Goal: Information Seeking & Learning: Learn about a topic

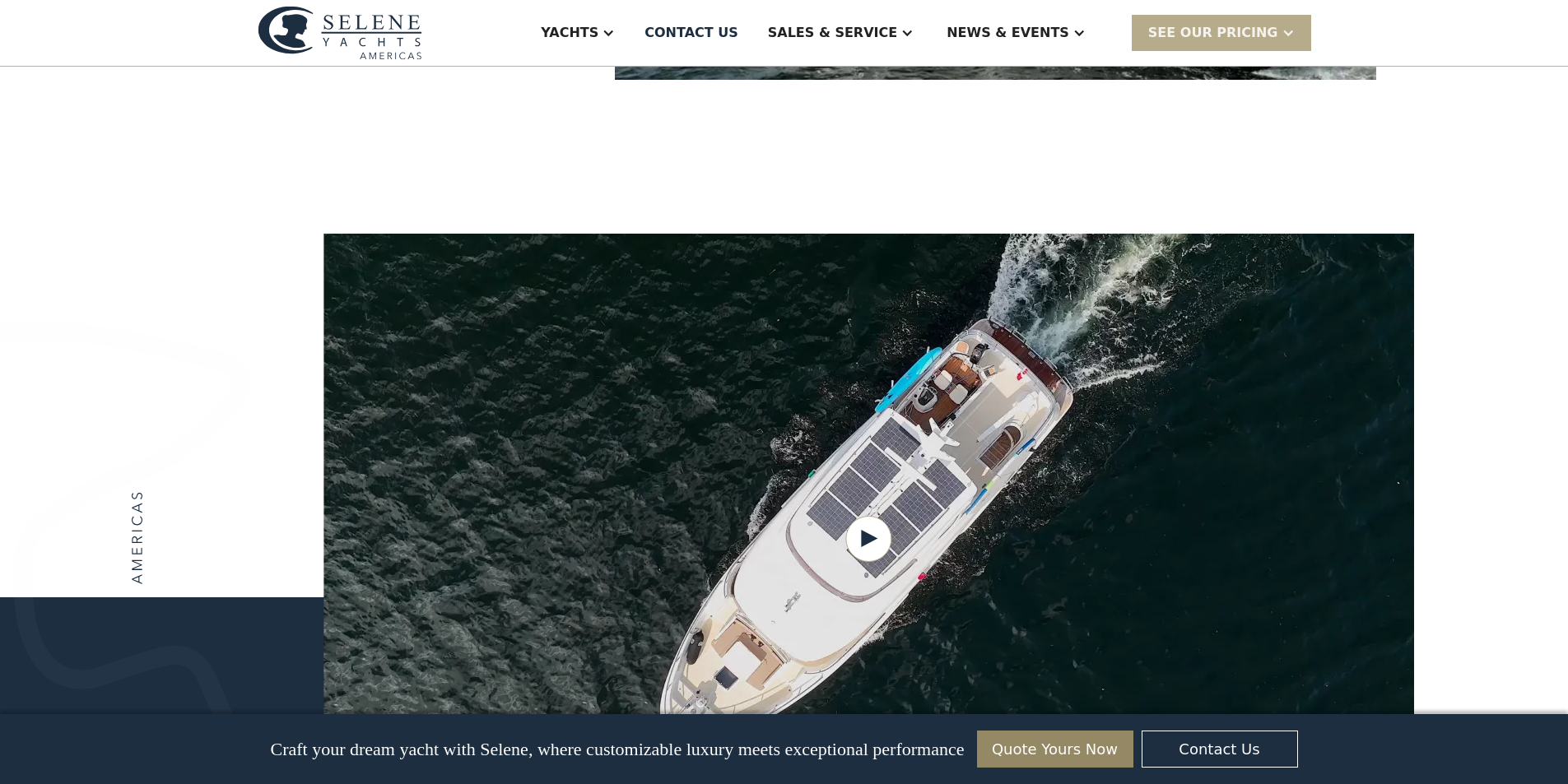
scroll to position [1893, 0]
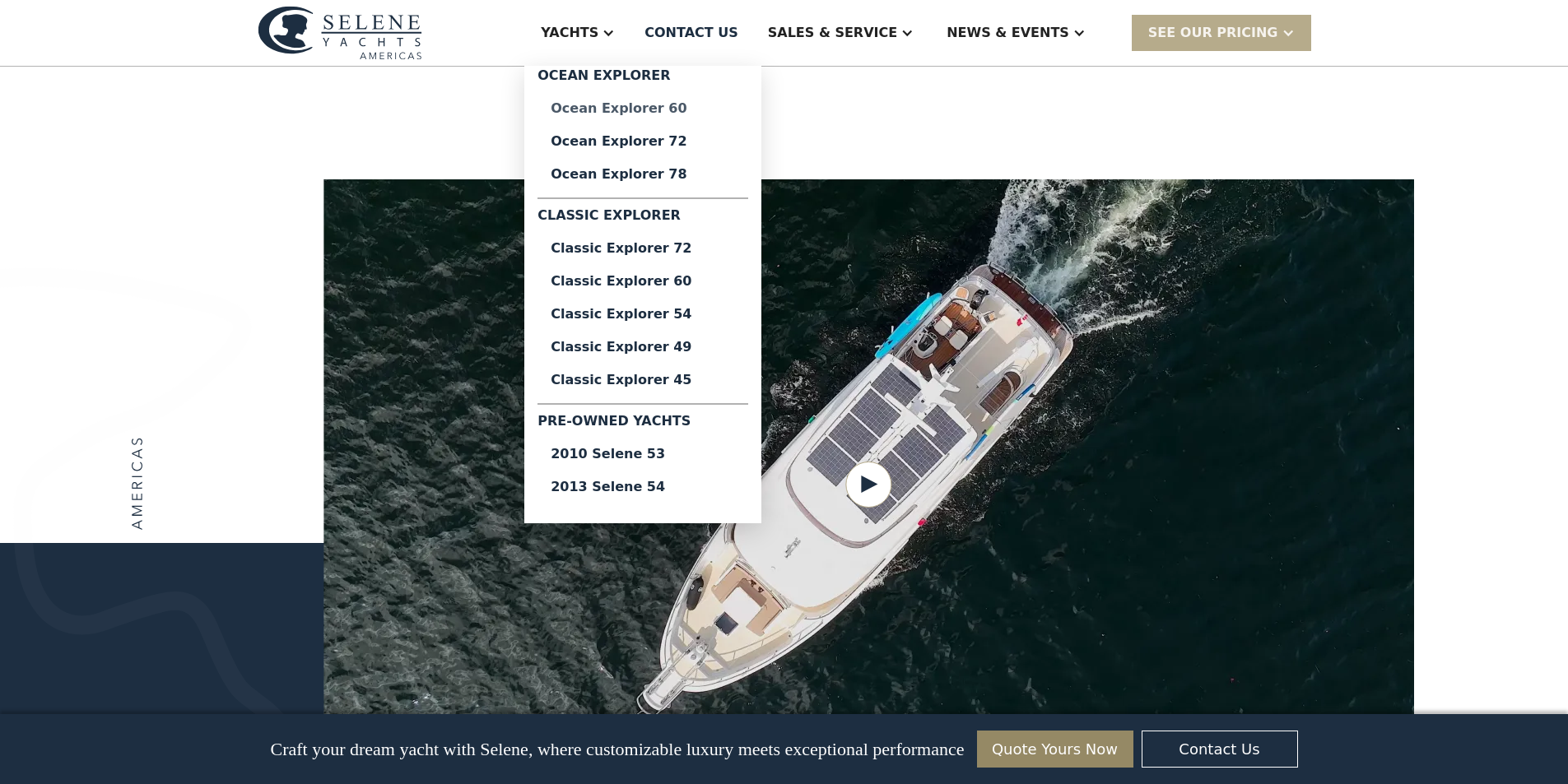
click at [705, 107] on div "Ocean Explorer 60" at bounding box center [642, 108] width 184 height 13
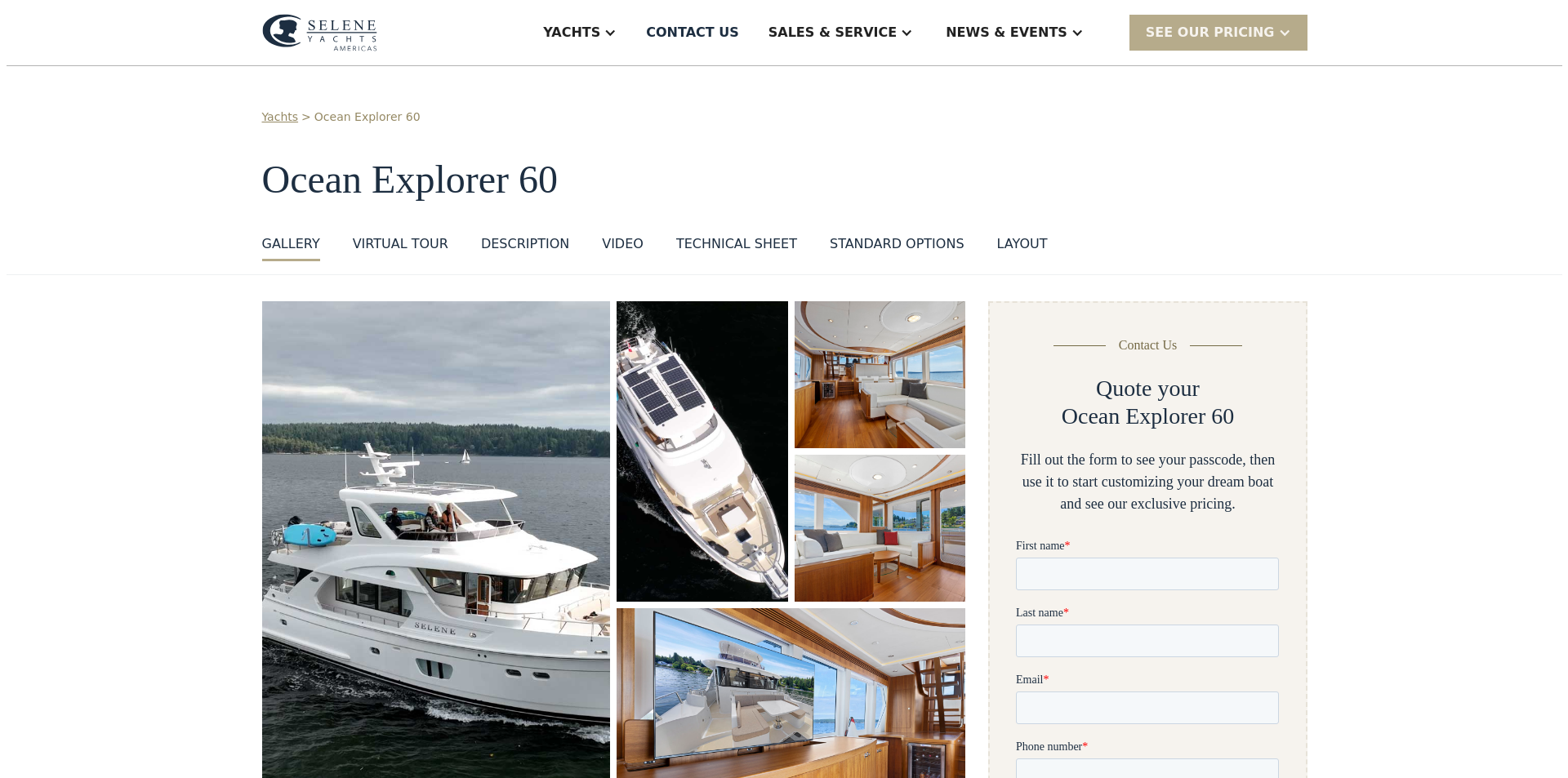
scroll to position [245, 0]
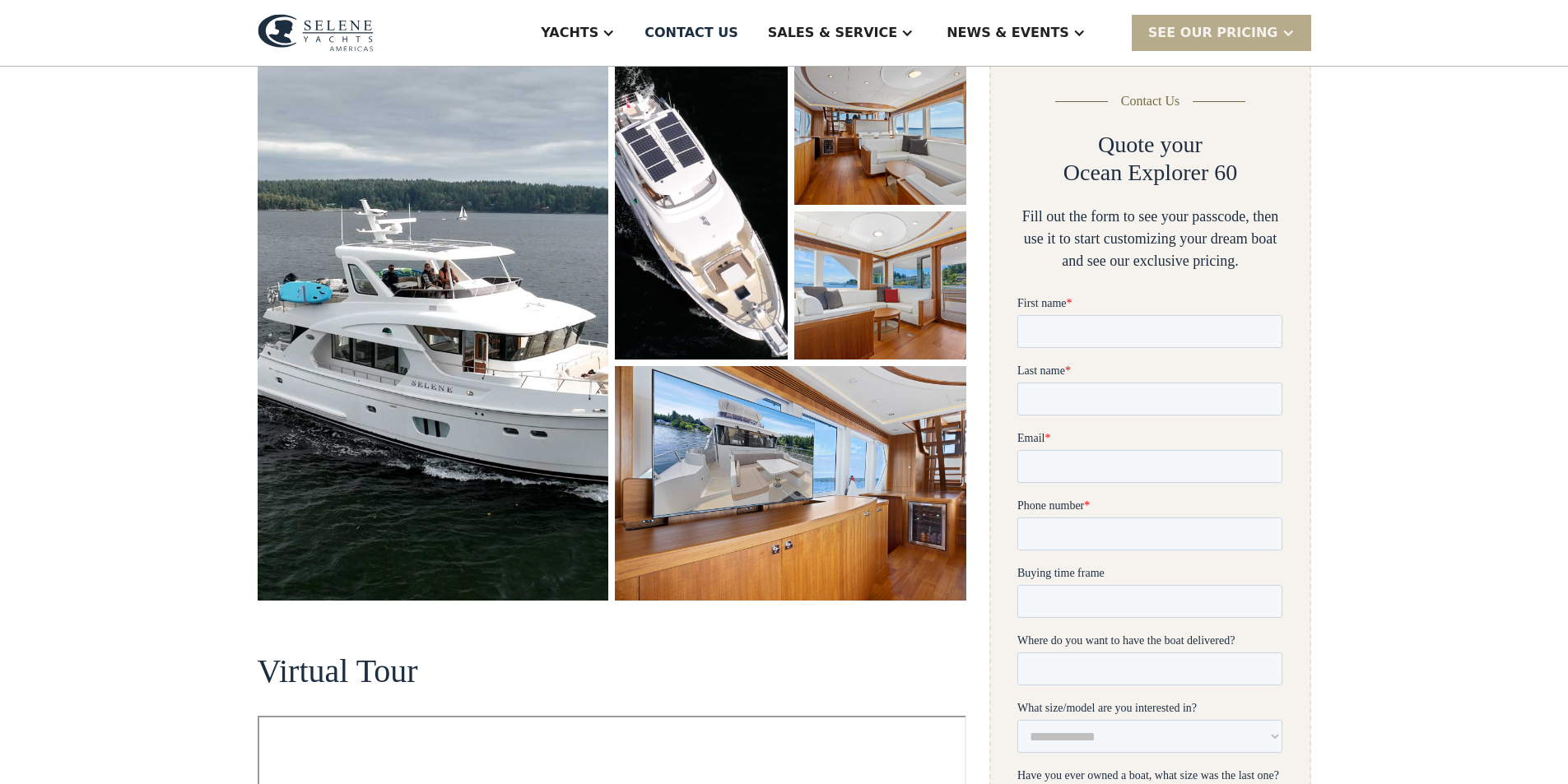
click at [732, 284] on img "open lightbox" at bounding box center [701, 207] width 172 height 302
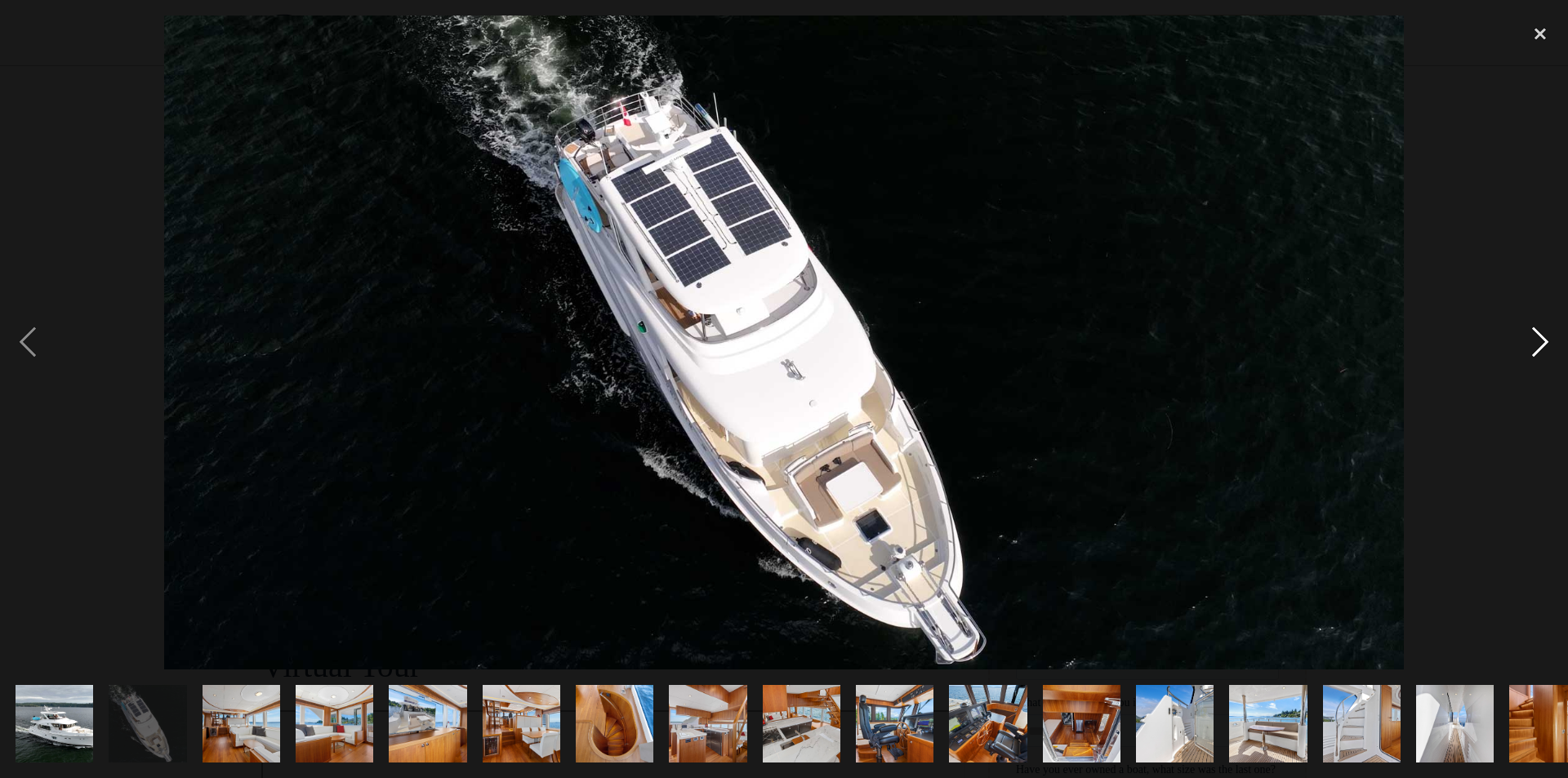
click at [1540, 337] on div "next image" at bounding box center [1540, 342] width 56 height 654
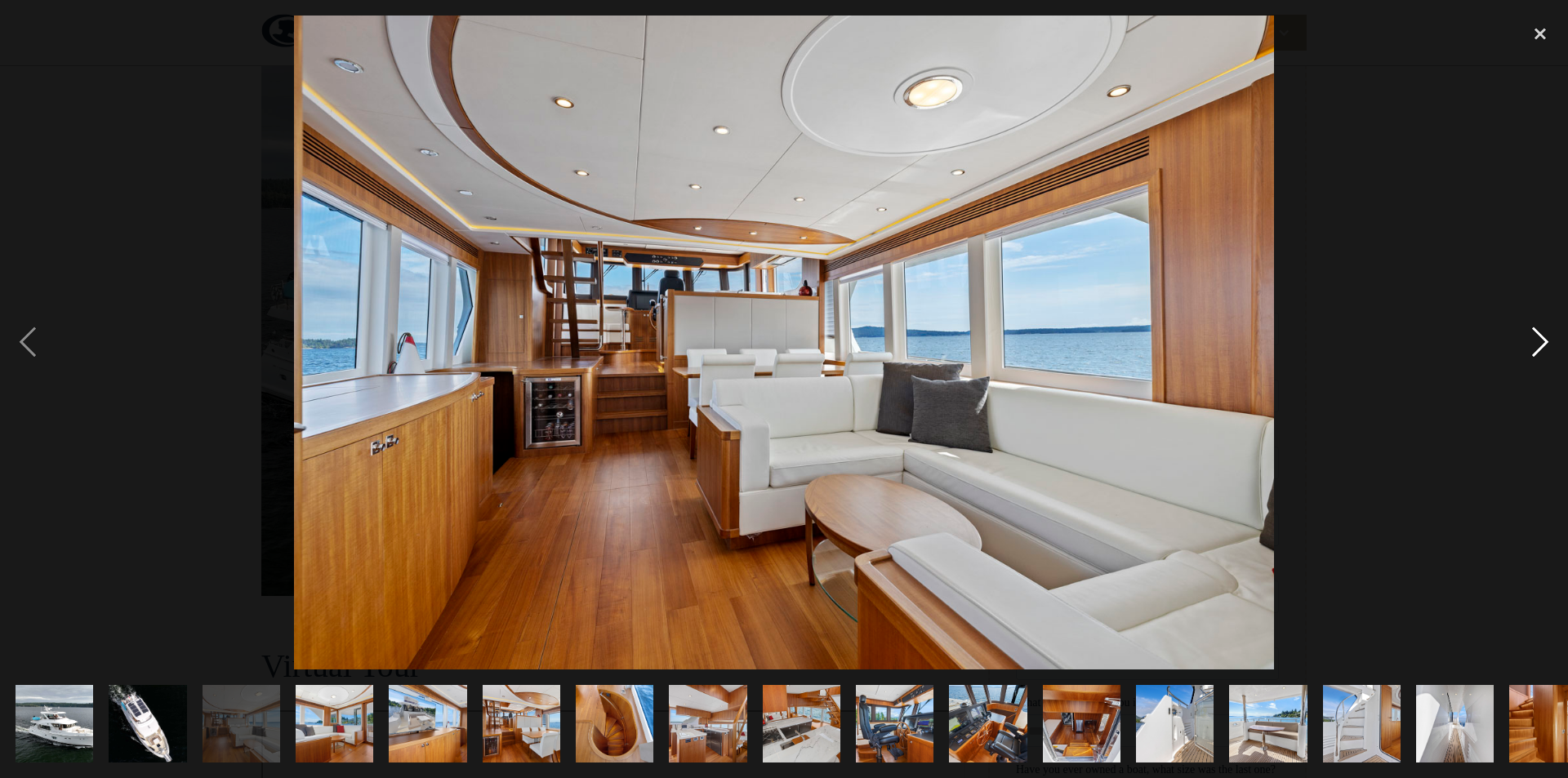
click at [1540, 337] on div "next image" at bounding box center [1540, 342] width 56 height 654
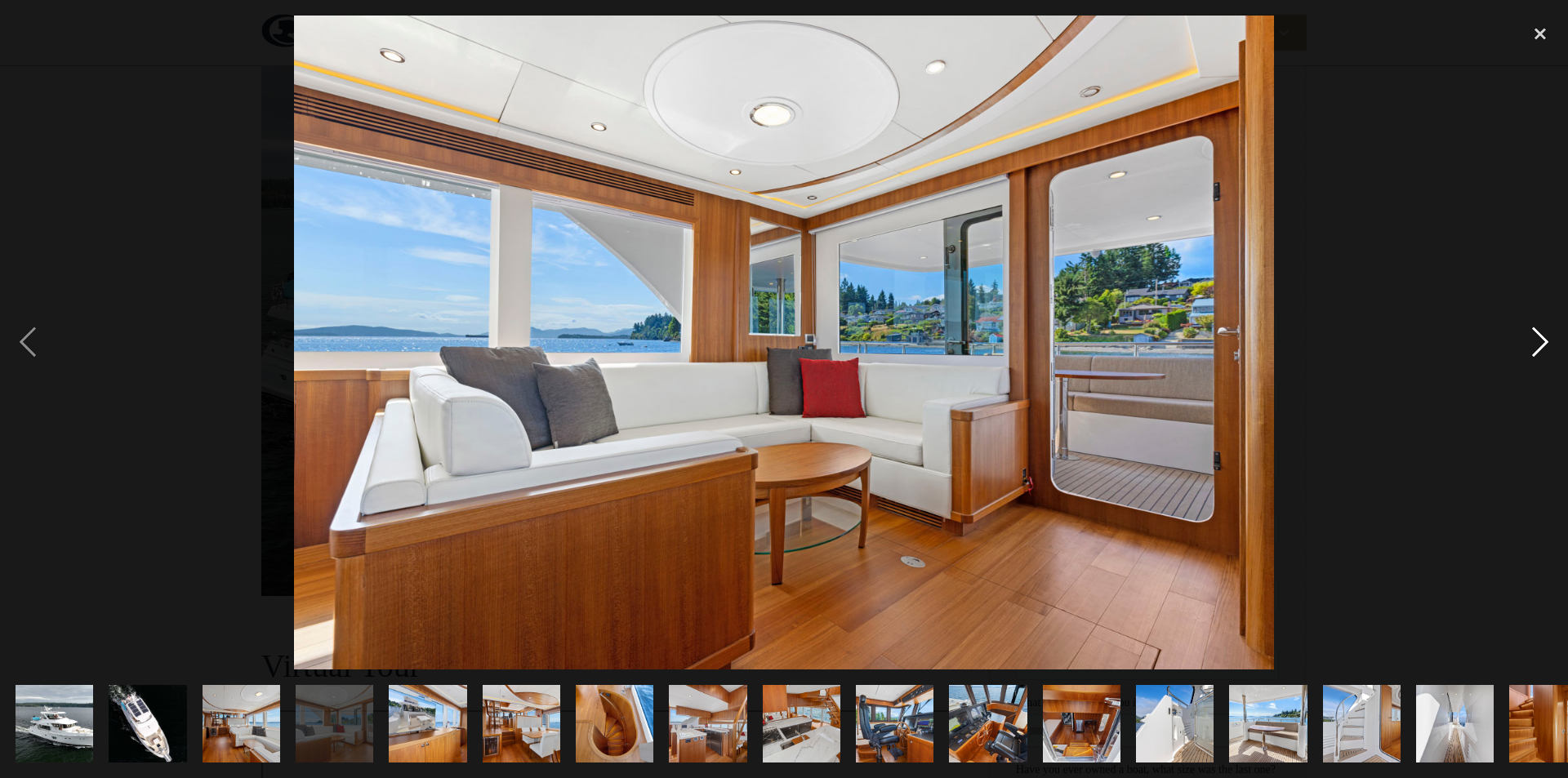
click at [1540, 337] on div "next image" at bounding box center [1540, 342] width 56 height 654
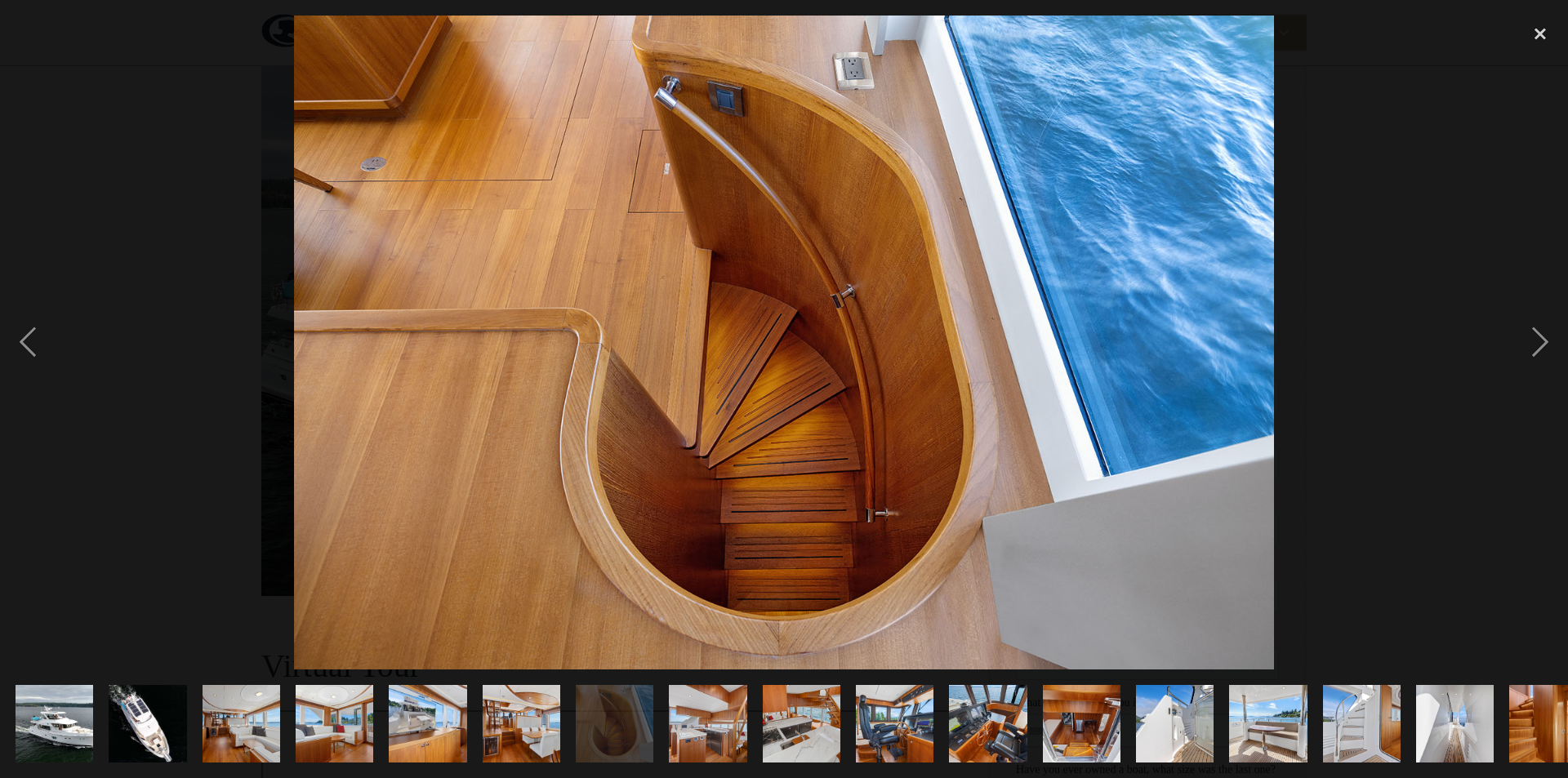
click at [1192, 704] on img "show item 13 of 25" at bounding box center [1174, 724] width 117 height 78
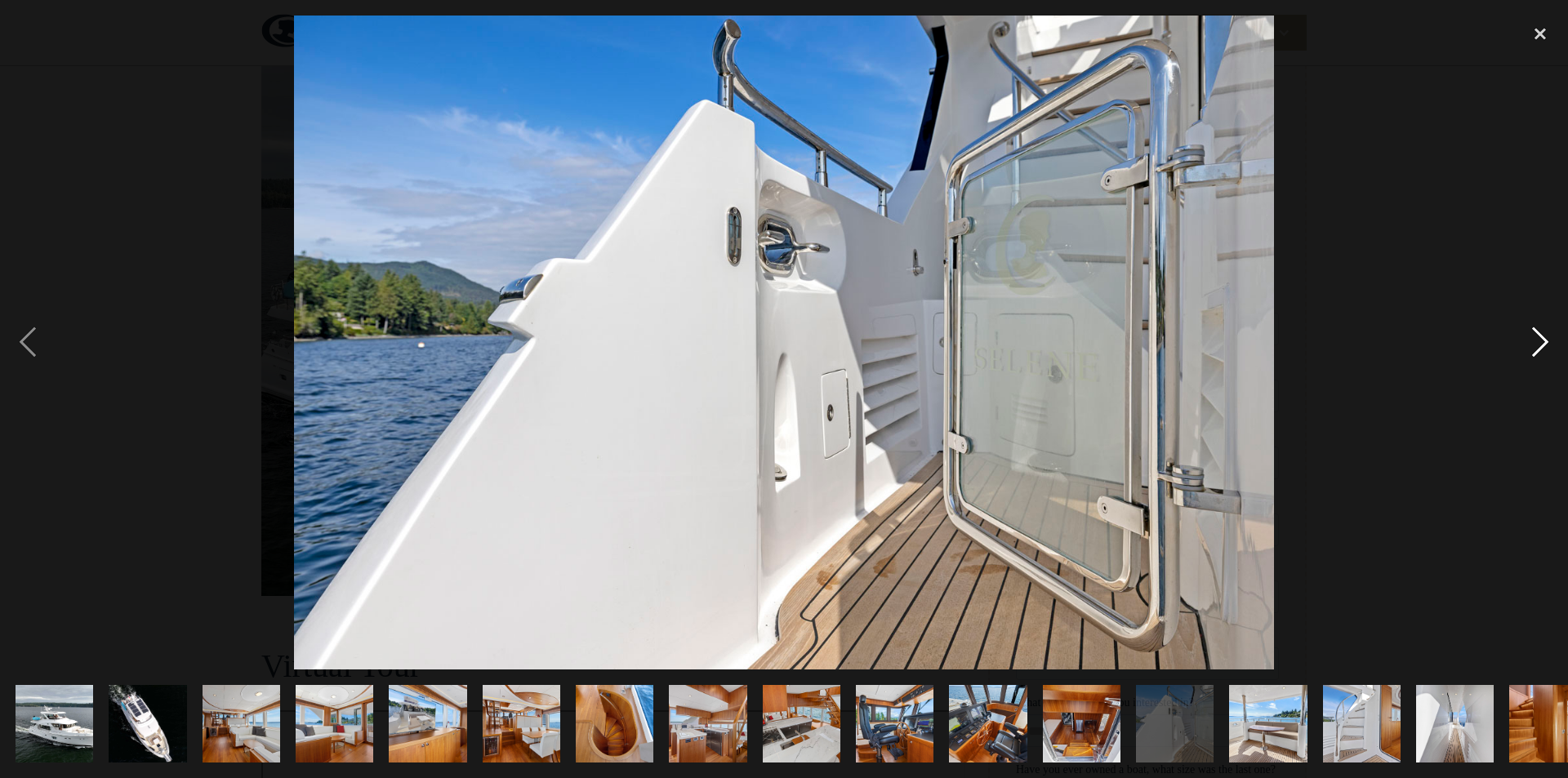
click at [1535, 339] on div "next image" at bounding box center [1540, 342] width 56 height 654
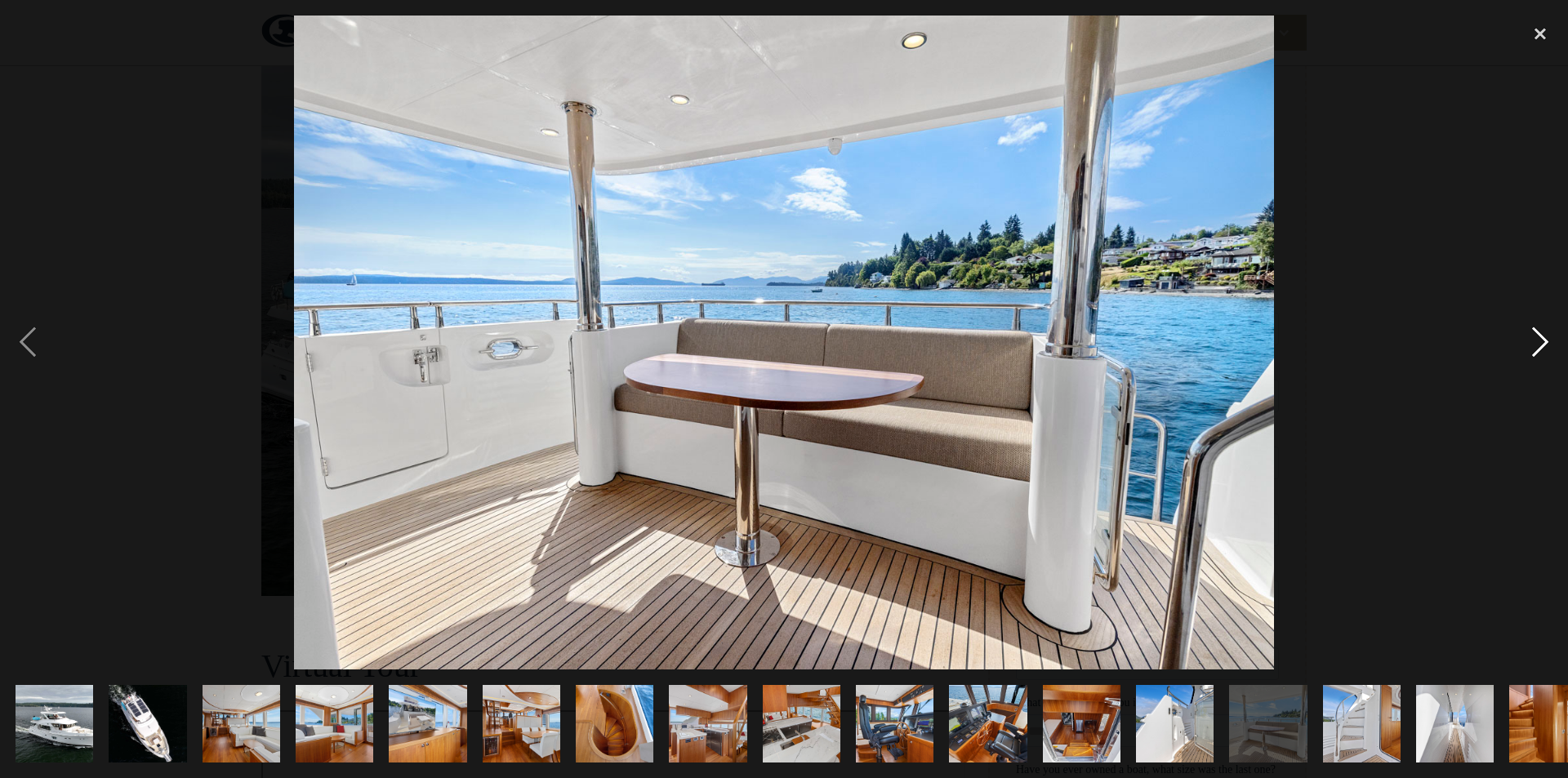
click at [1536, 338] on div "next image" at bounding box center [1540, 342] width 56 height 654
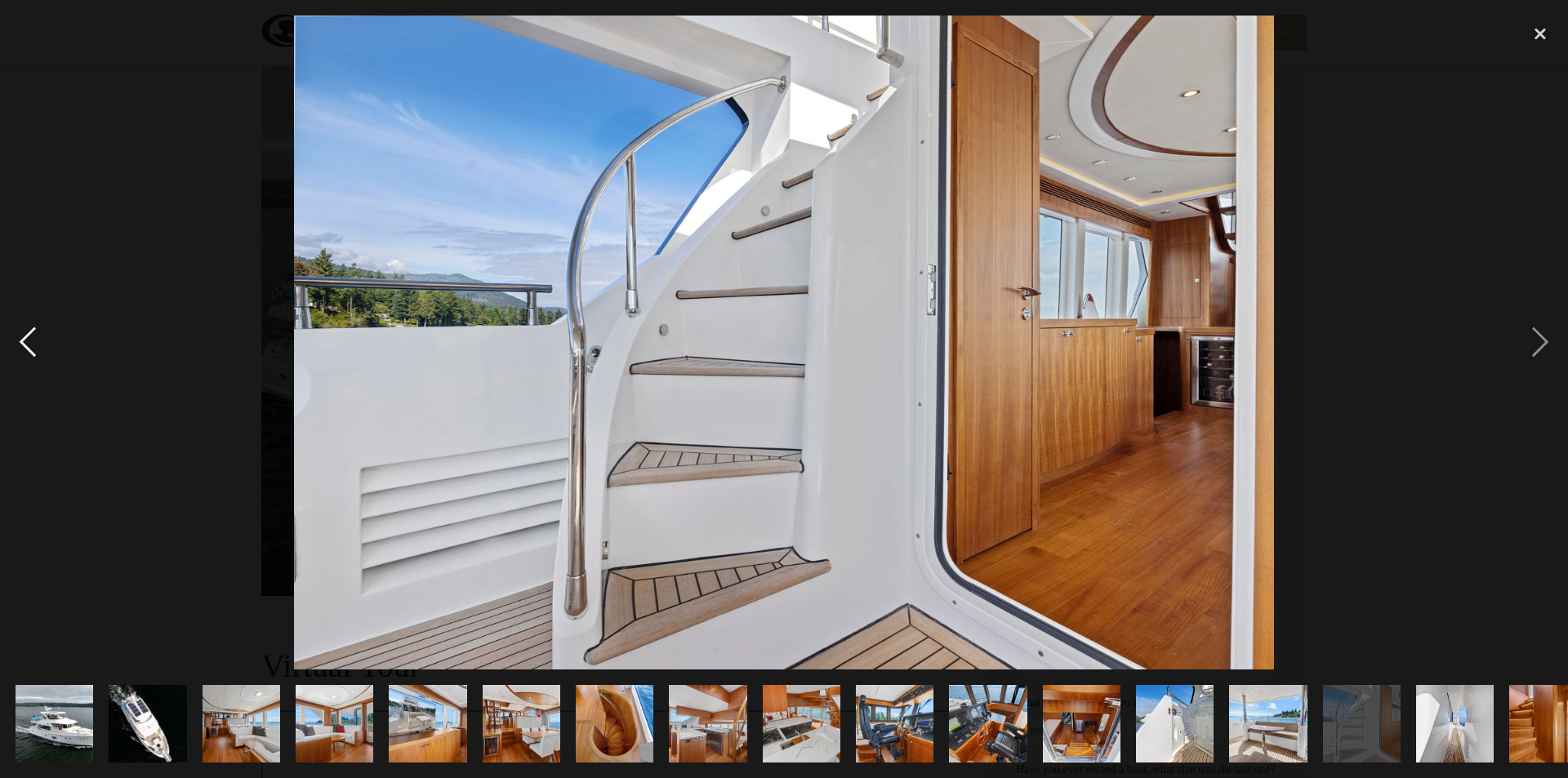
click at [39, 334] on div "previous image" at bounding box center [28, 342] width 56 height 654
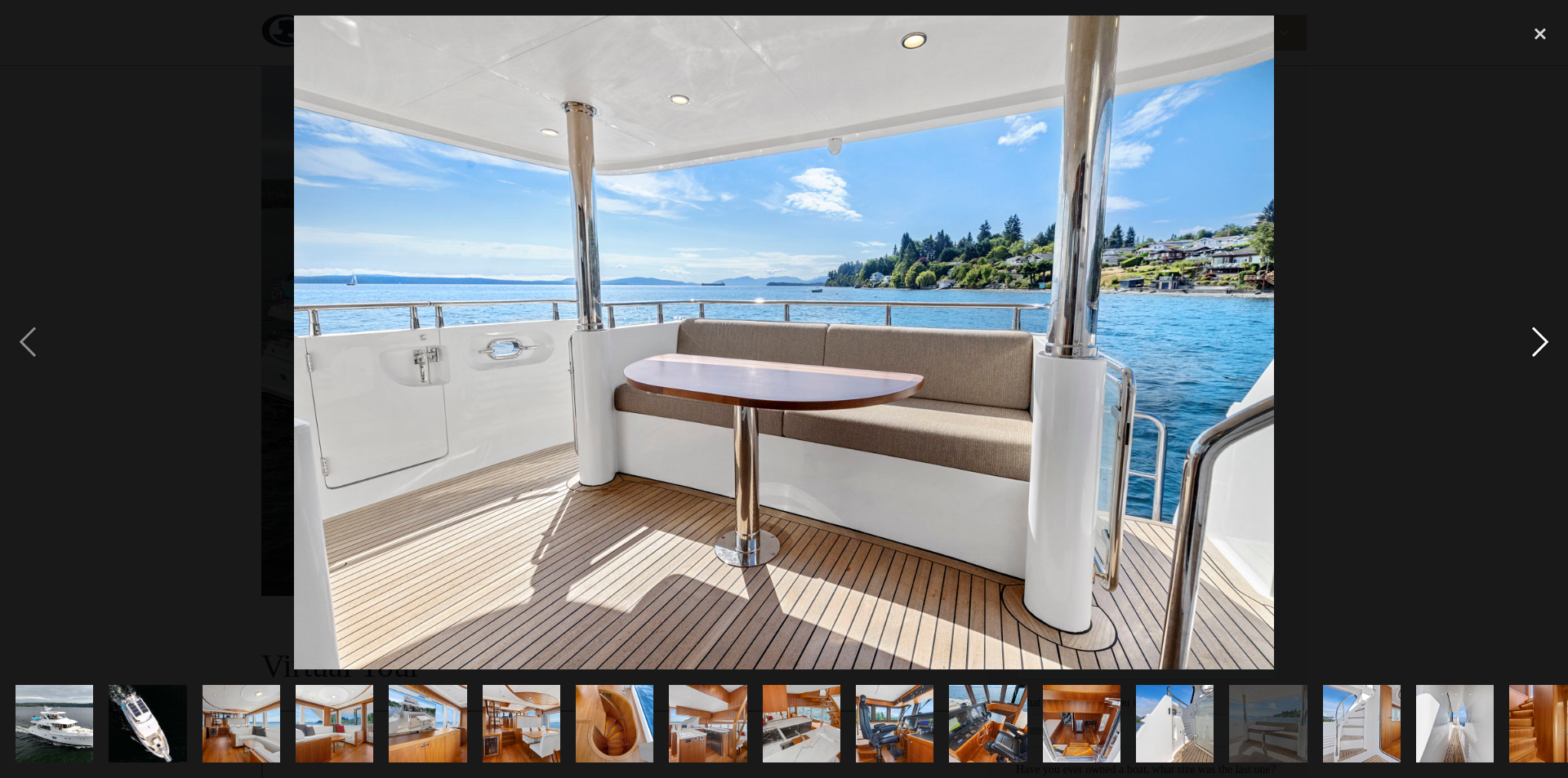
click at [1550, 343] on div "next image" at bounding box center [1540, 342] width 56 height 654
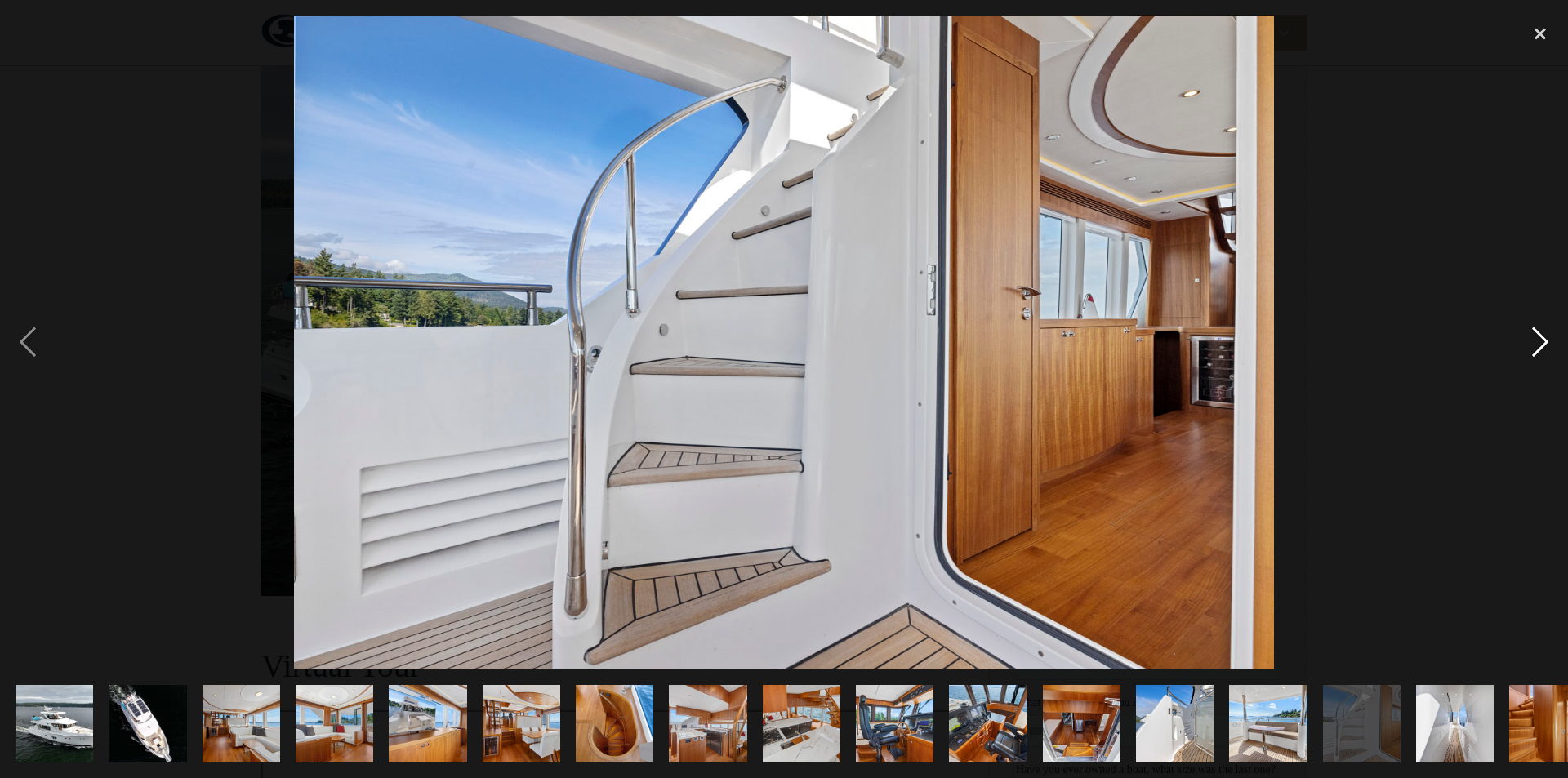
click at [1546, 343] on div "next image" at bounding box center [1540, 342] width 56 height 654
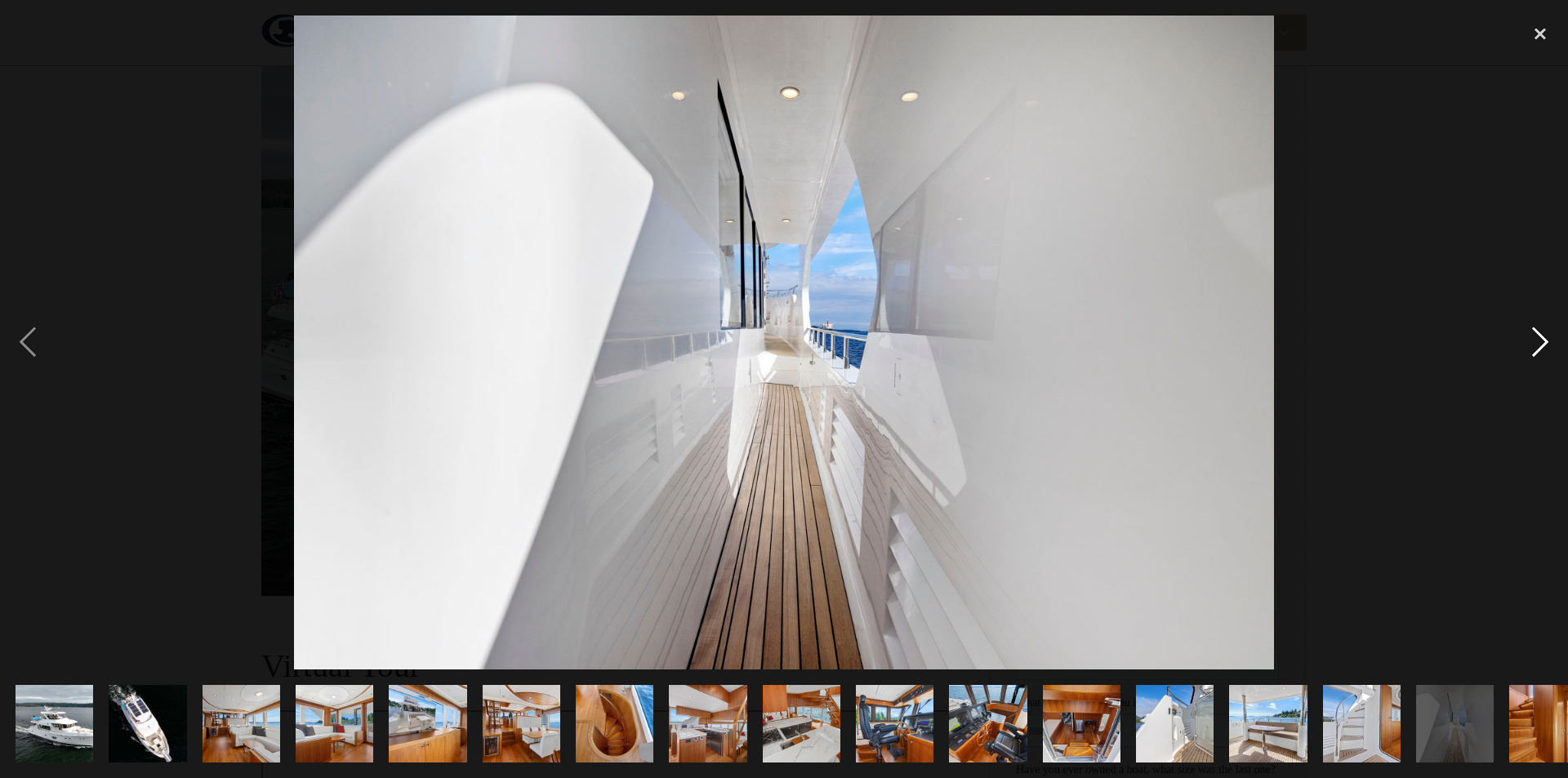
click at [1546, 343] on div "next image" at bounding box center [1540, 342] width 56 height 654
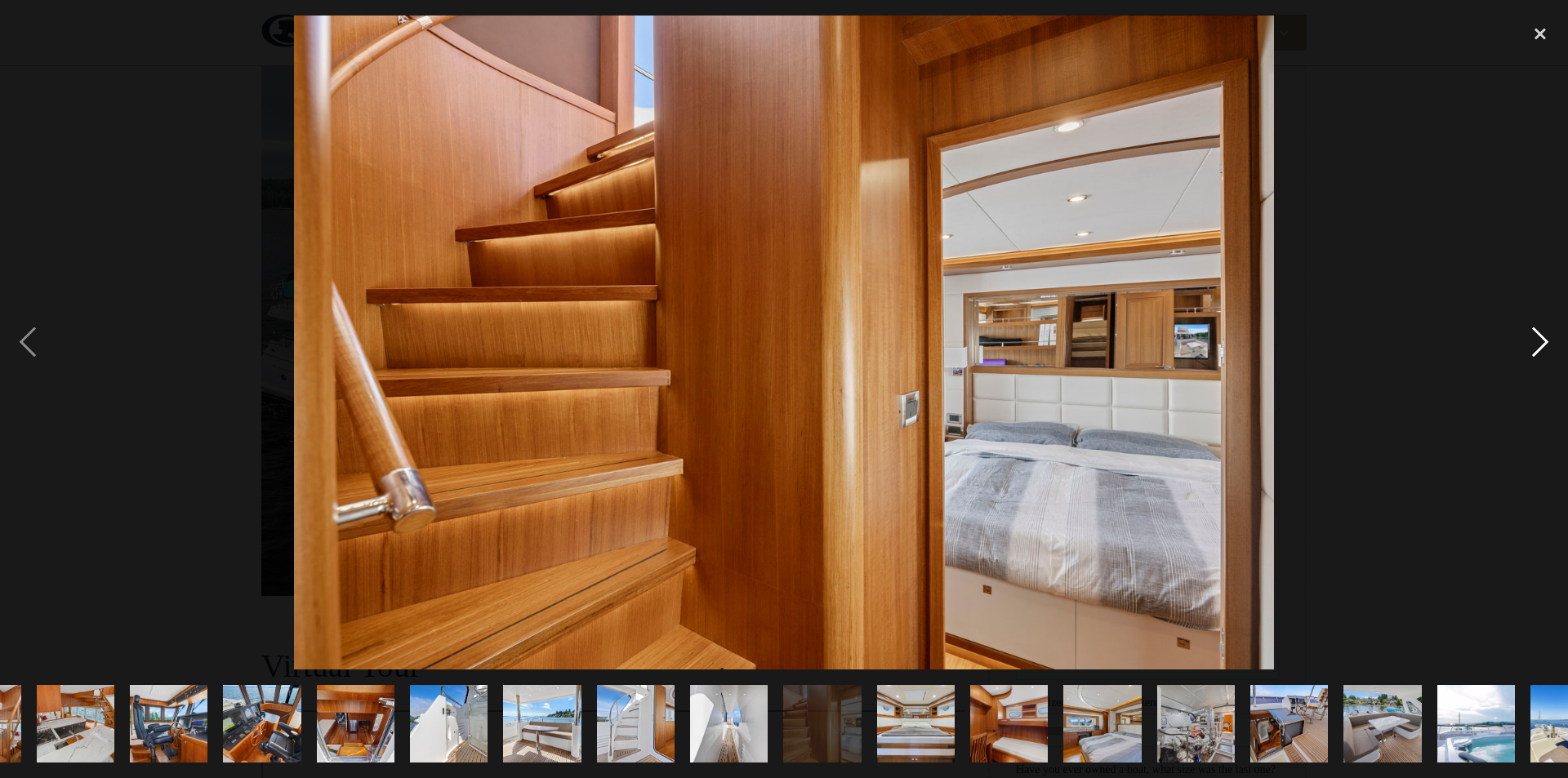
scroll to position [0, 782]
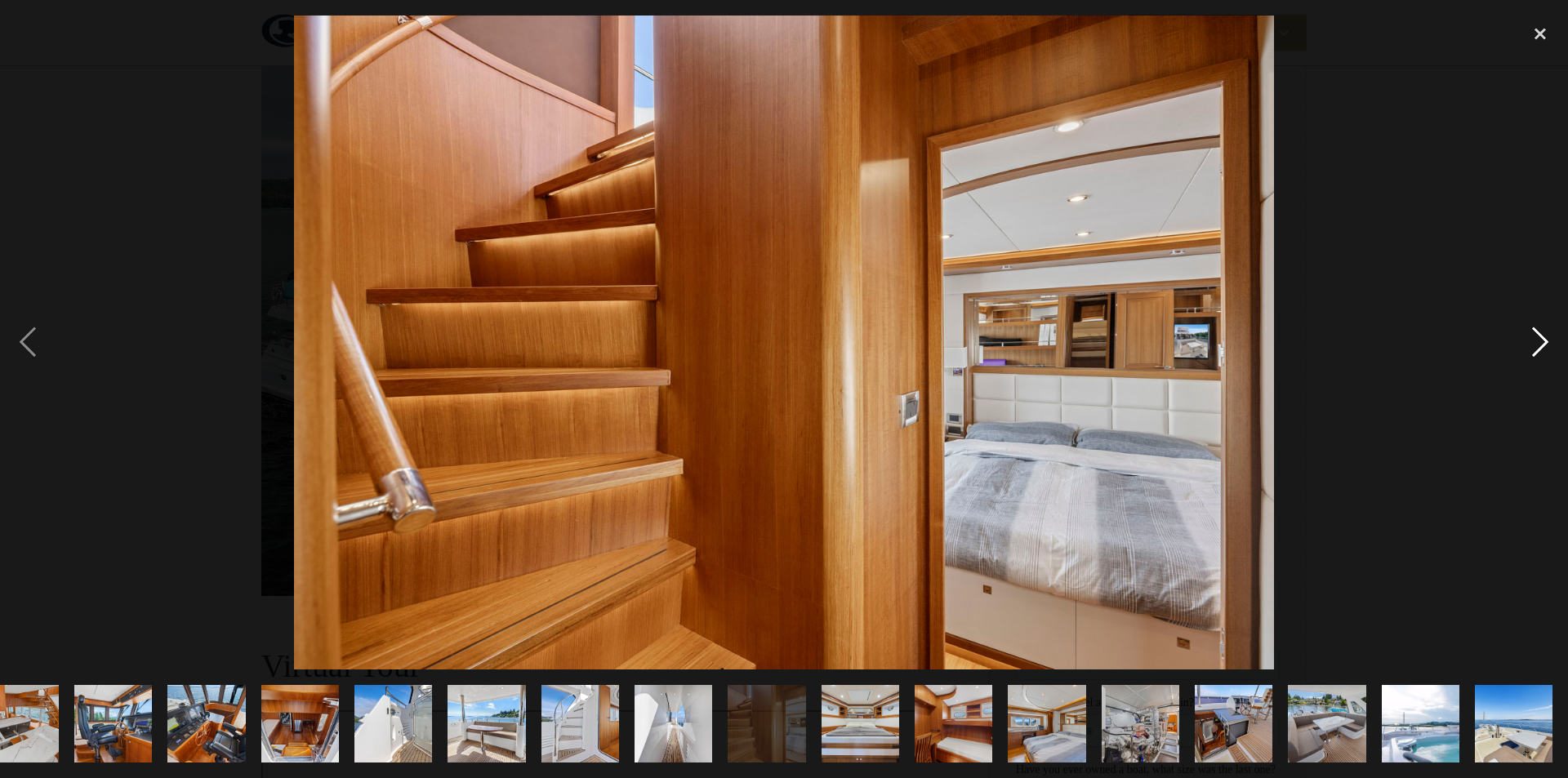
click at [1546, 343] on div "next image" at bounding box center [1540, 342] width 56 height 654
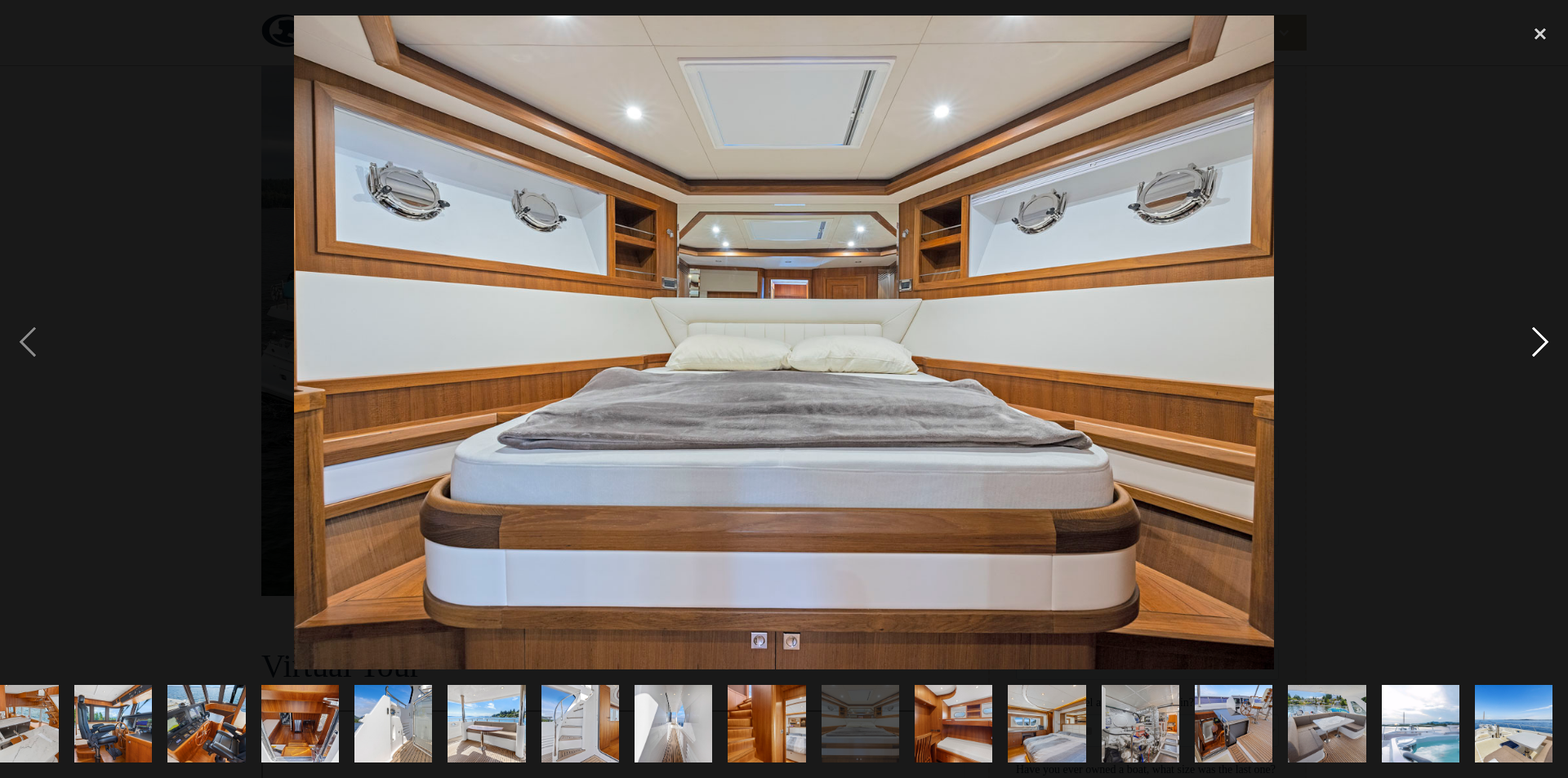
click at [1546, 343] on div "next image" at bounding box center [1540, 342] width 56 height 654
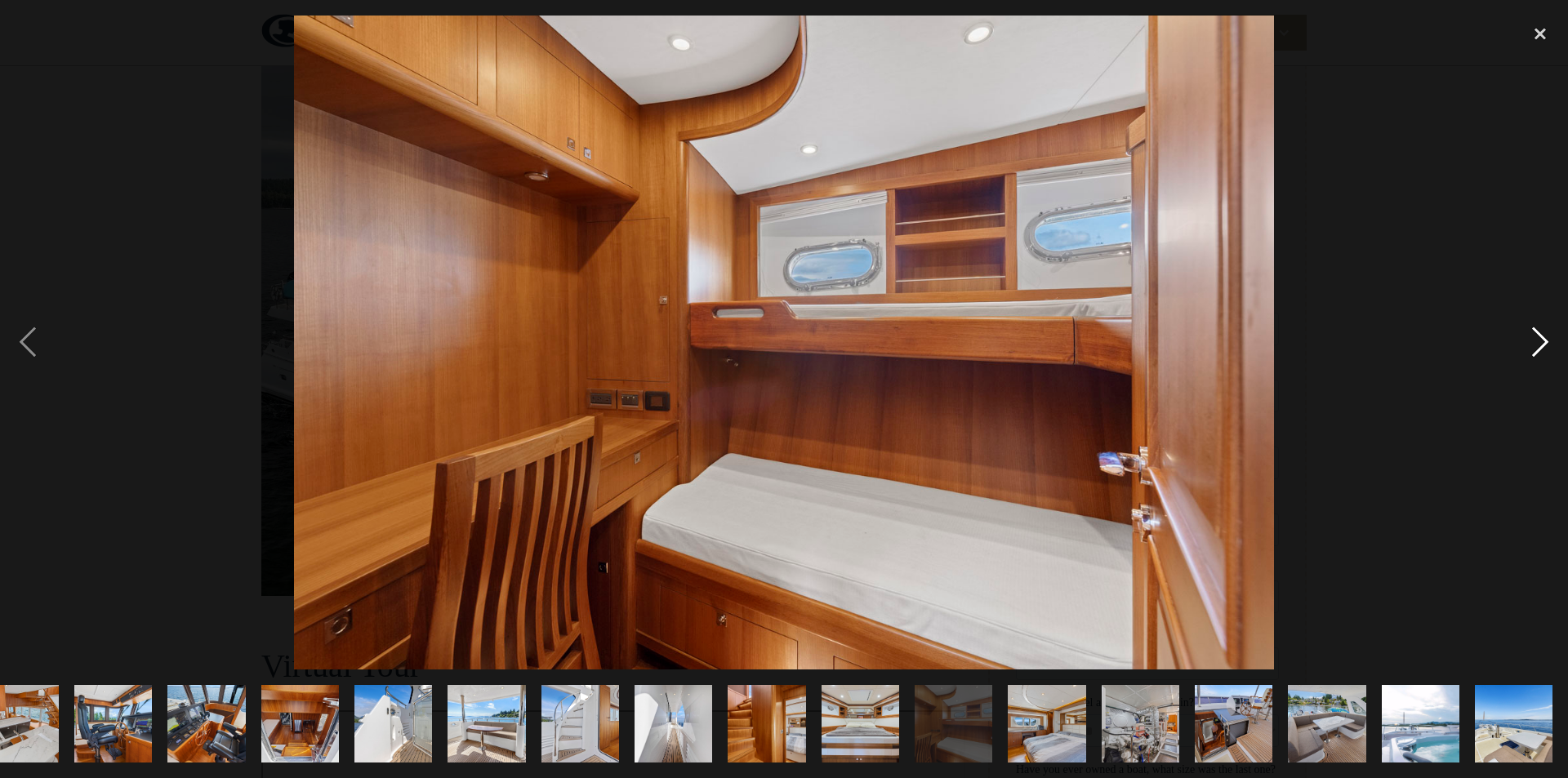
click at [1546, 343] on div "next image" at bounding box center [1540, 342] width 56 height 654
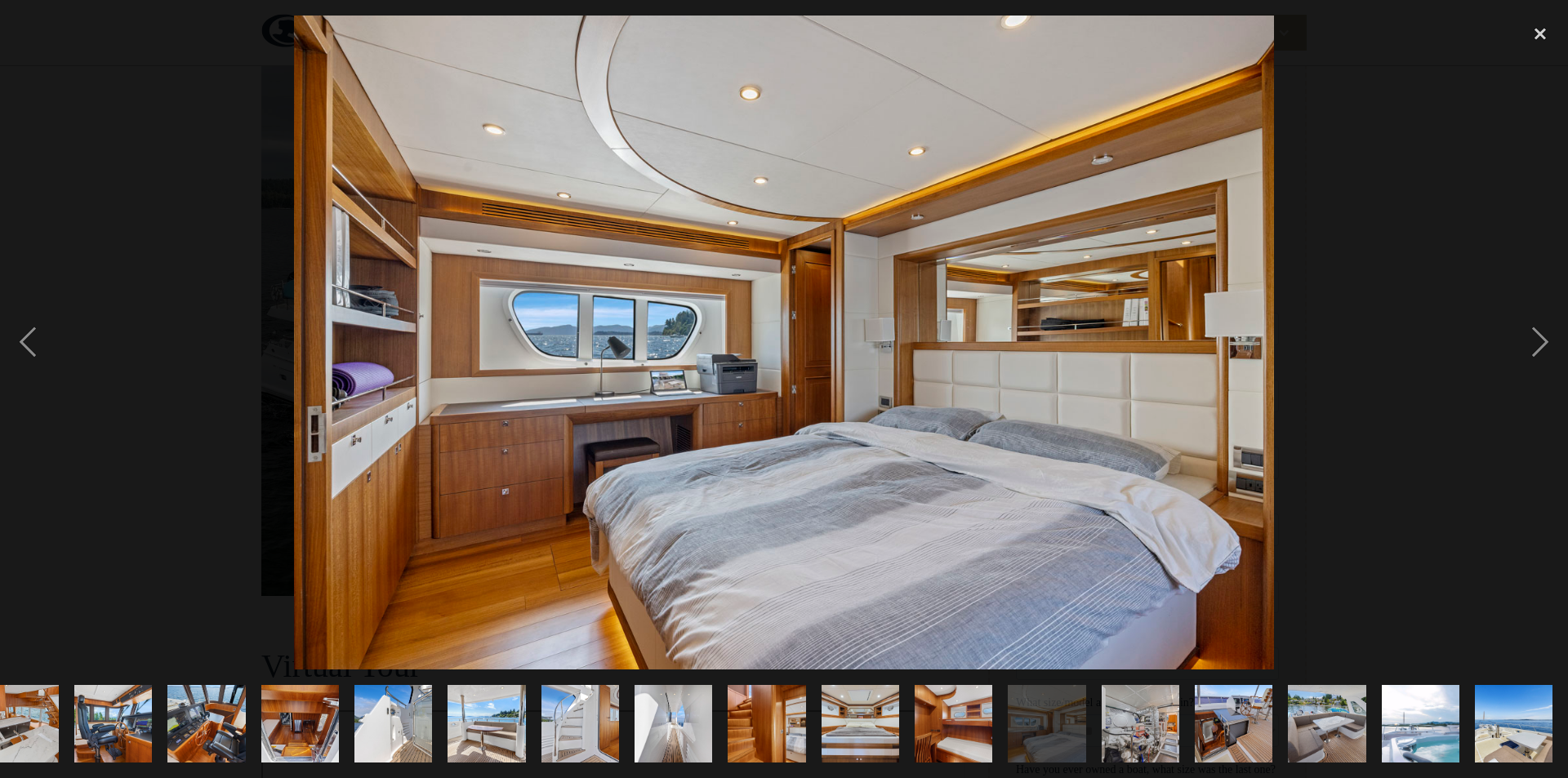
click at [1351, 697] on img "show item 23 of 25" at bounding box center [1327, 724] width 117 height 78
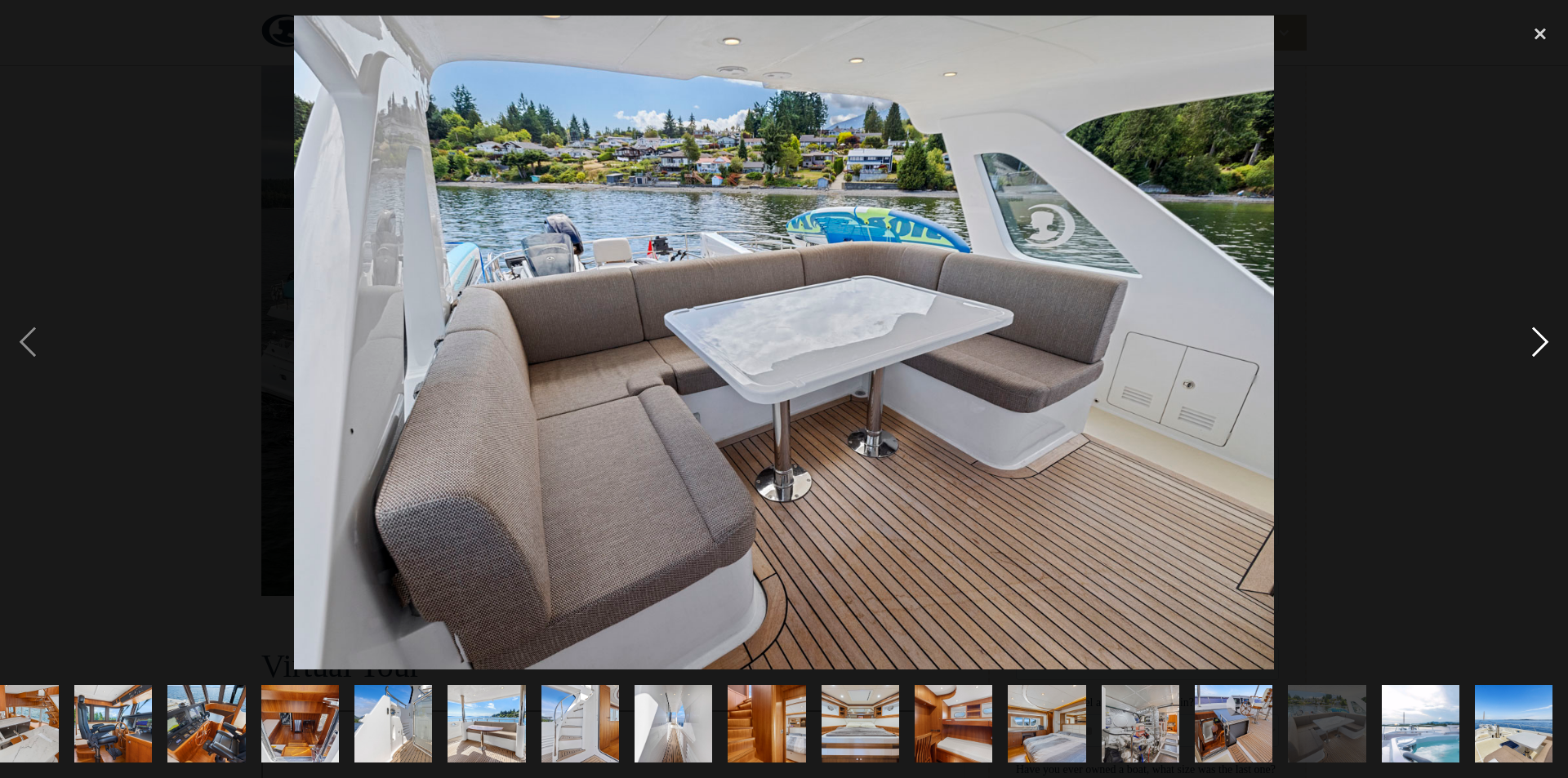
click at [1539, 339] on div "next image" at bounding box center [1540, 342] width 56 height 654
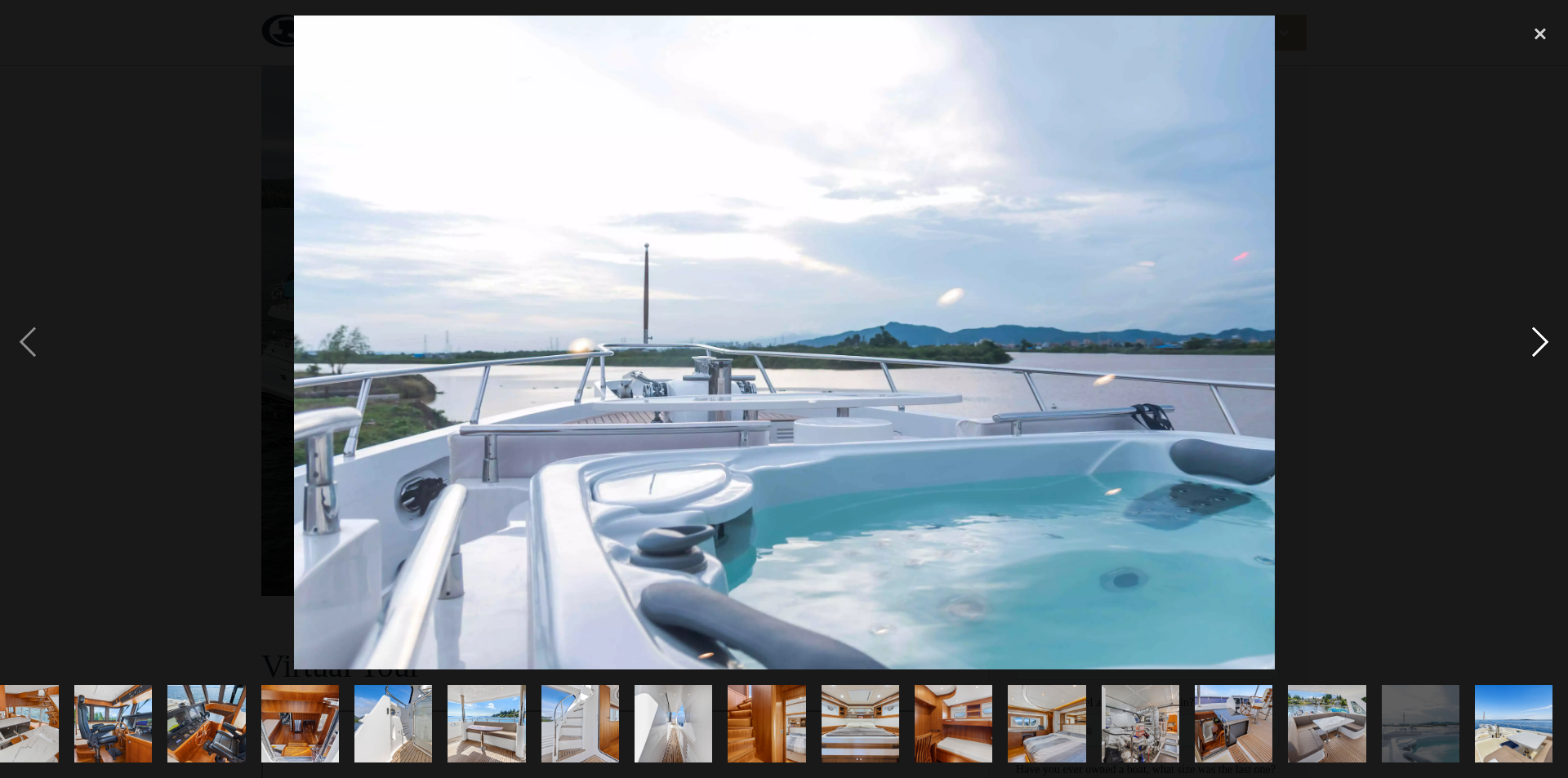
click at [1539, 339] on div "next image" at bounding box center [1540, 342] width 56 height 654
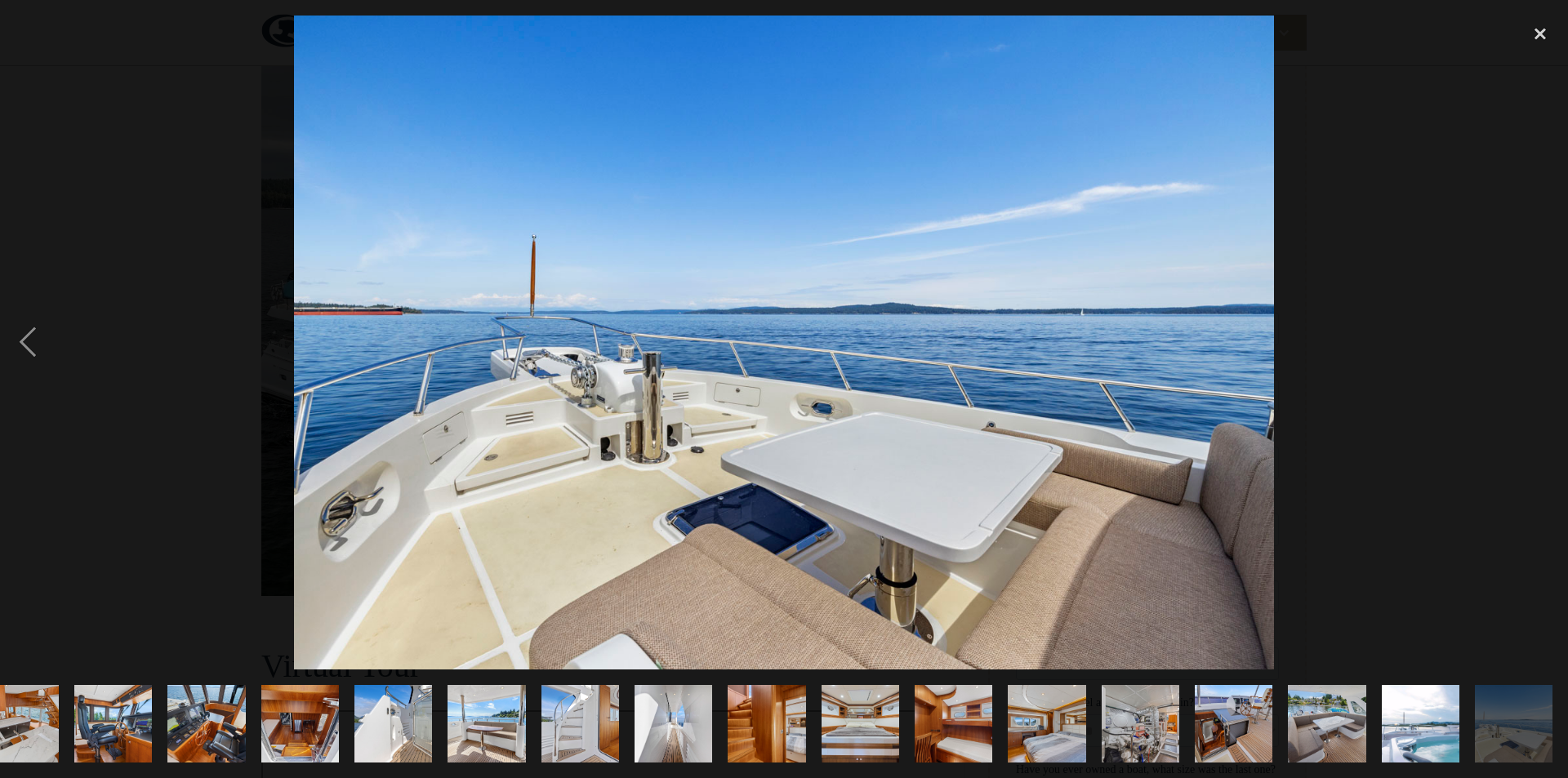
click at [1539, 339] on div "next image" at bounding box center [1540, 342] width 56 height 654
click at [1322, 714] on img "show item 23 of 25" at bounding box center [1327, 724] width 117 height 78
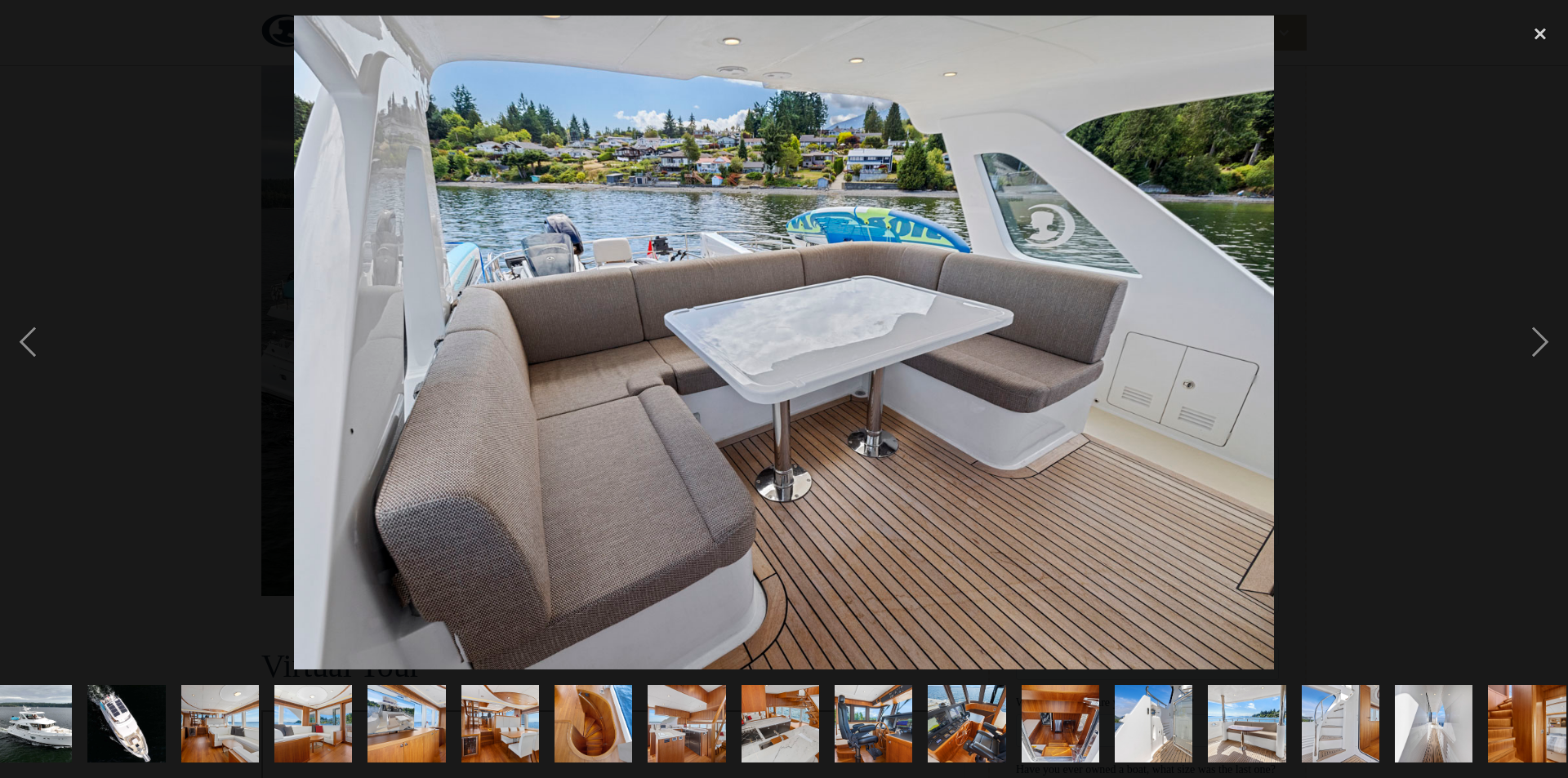
scroll to position [0, 0]
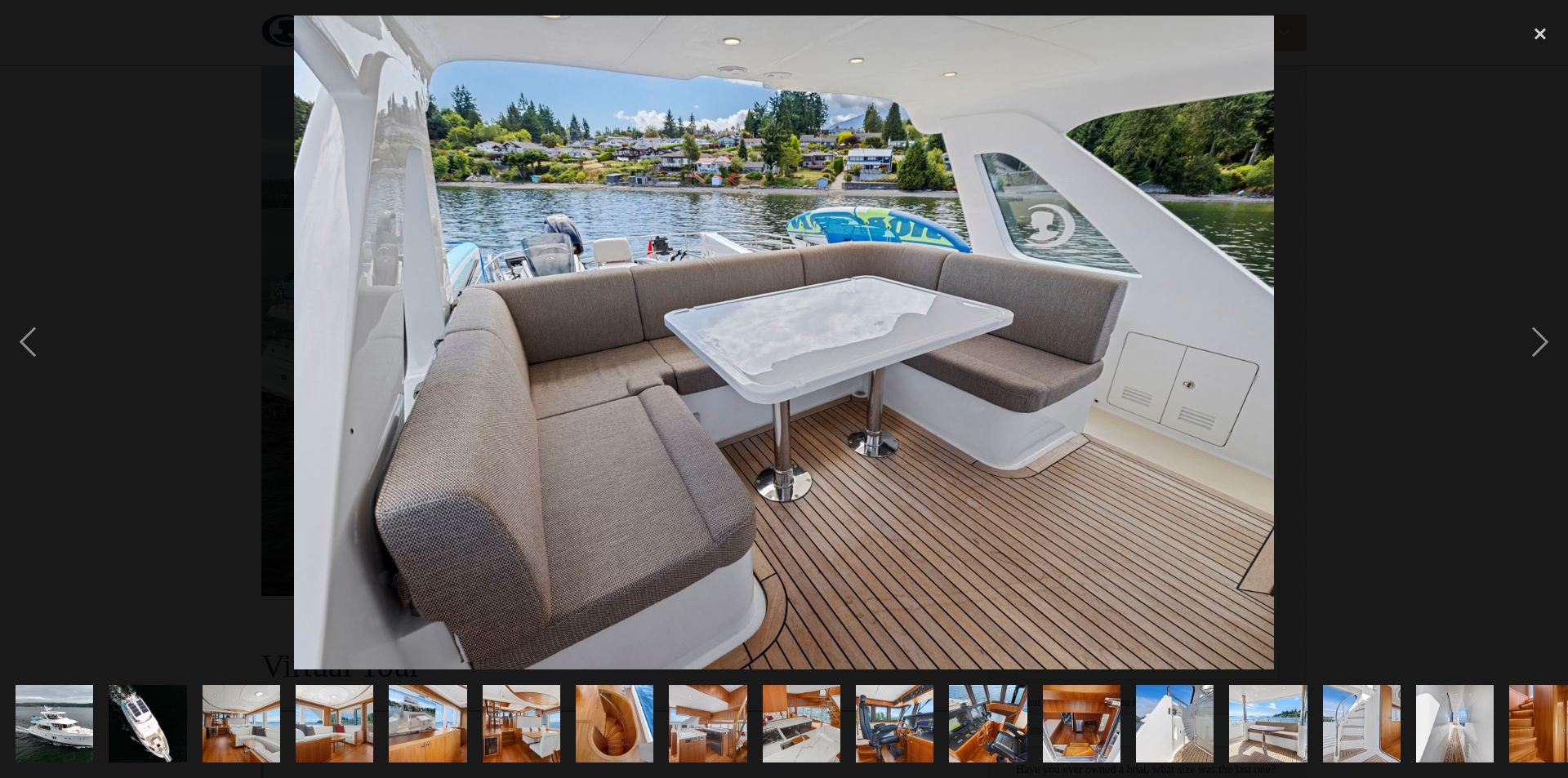
click at [149, 706] on img "show item 2 of 25" at bounding box center [148, 724] width 148 height 78
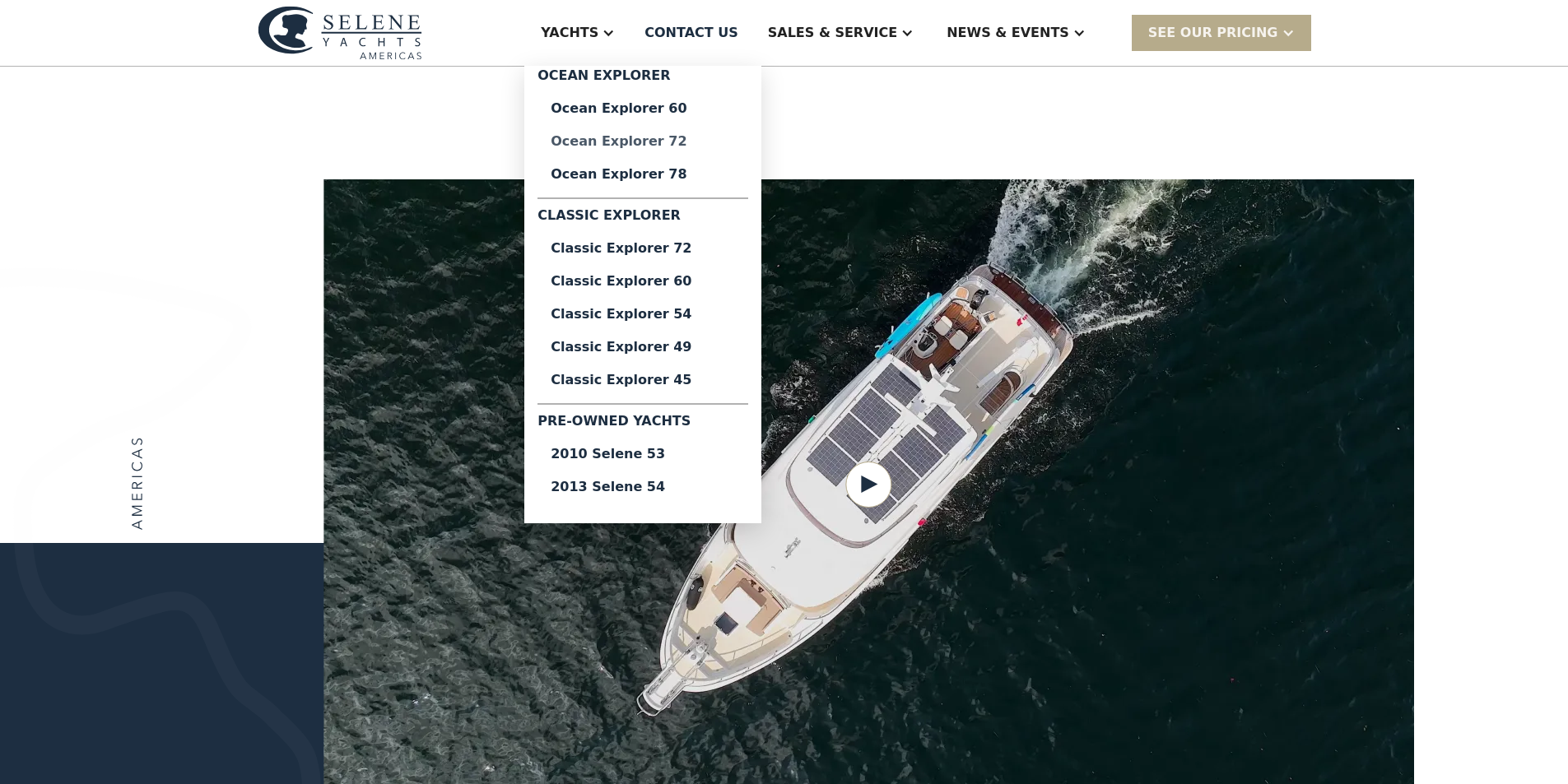
click at [667, 141] on div "Ocean Explorer 72" at bounding box center [642, 141] width 184 height 13
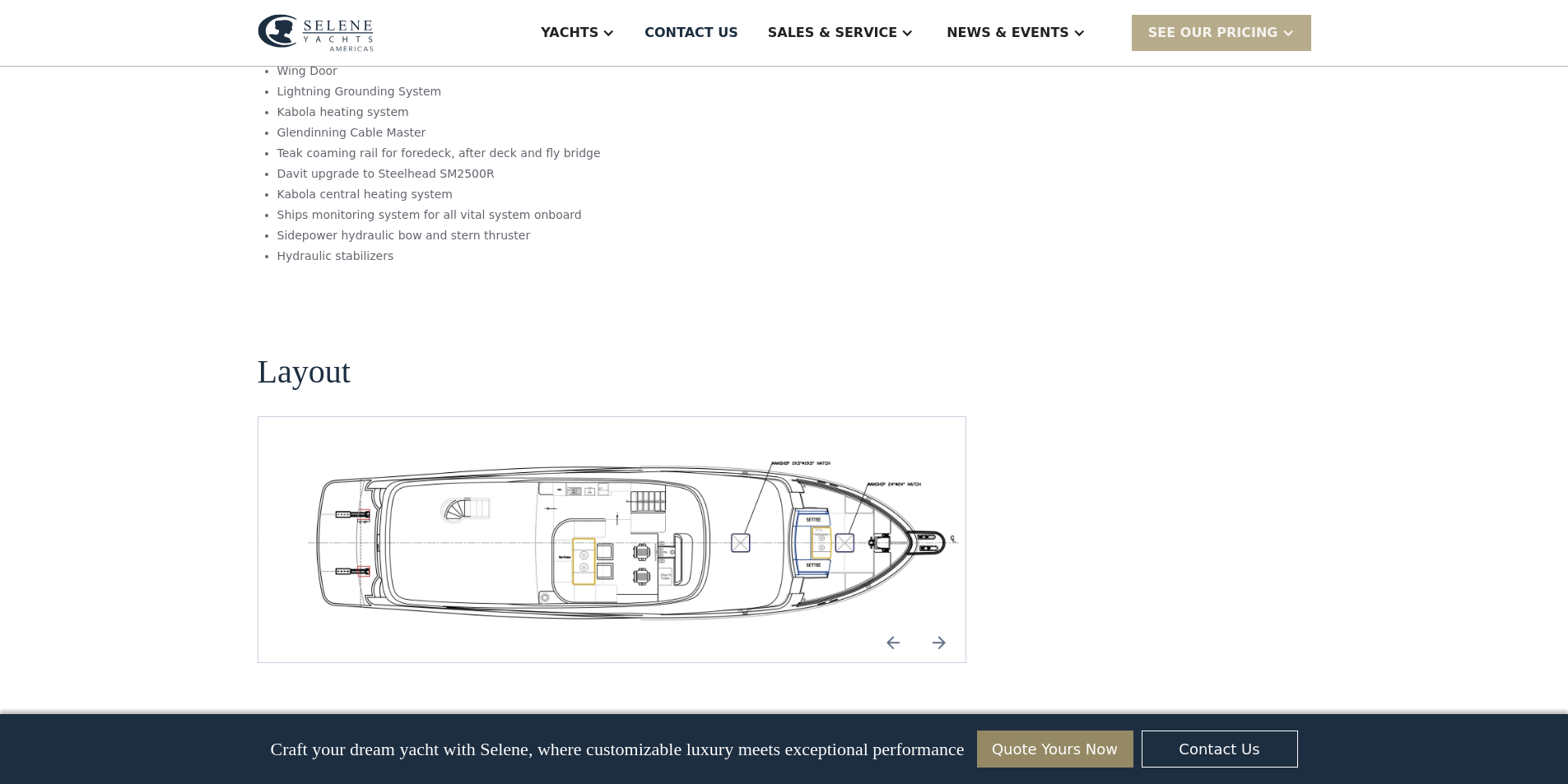
scroll to position [2714, 0]
click at [895, 620] on img "Previous slide" at bounding box center [893, 640] width 40 height 40
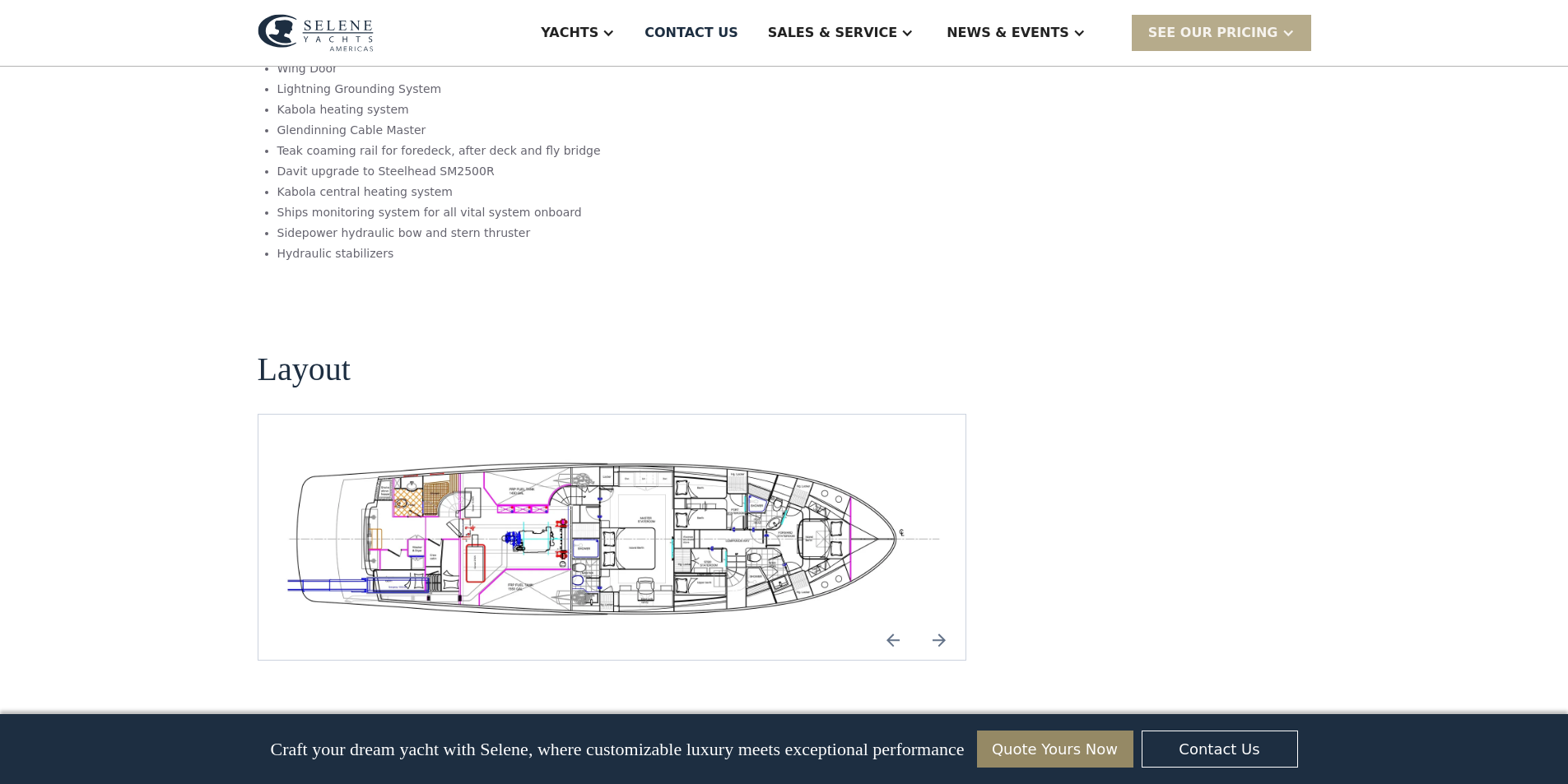
click at [895, 620] on img "Previous slide" at bounding box center [893, 640] width 40 height 40
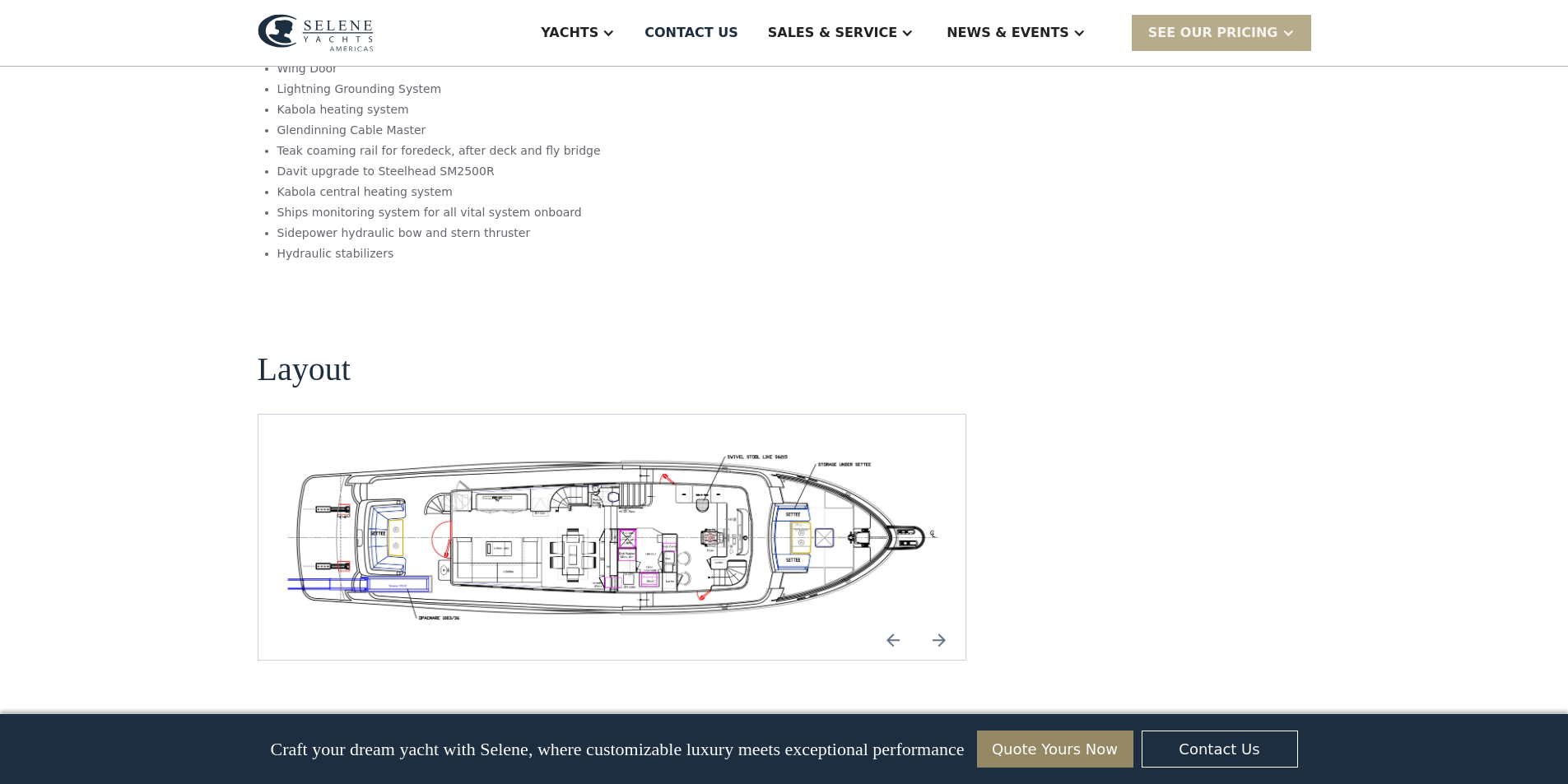
click at [895, 620] on img "Previous slide" at bounding box center [893, 640] width 40 height 40
